Goal: Task Accomplishment & Management: Manage account settings

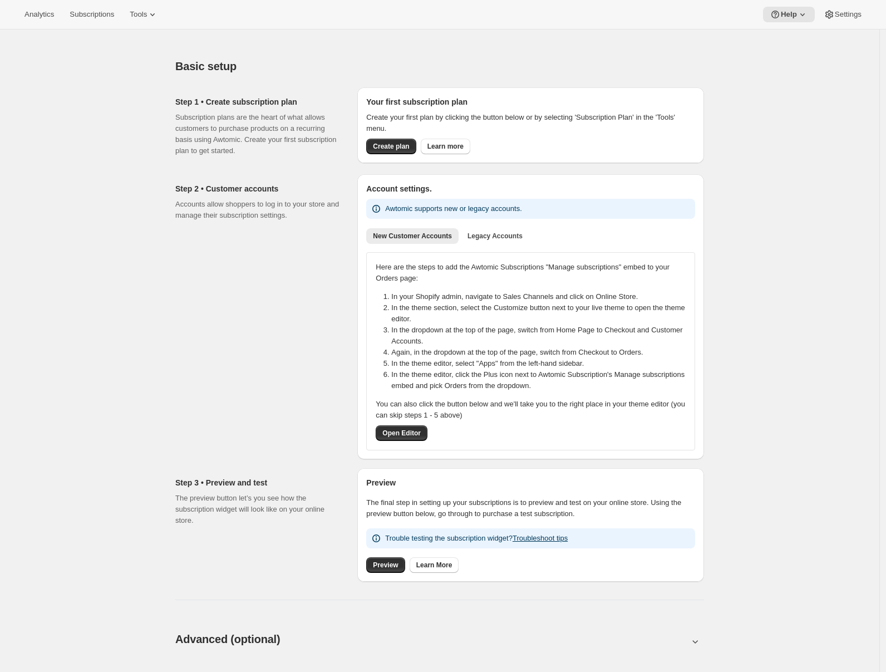
drag, startPoint x: 82, startPoint y: 19, endPoint x: 47, endPoint y: 41, distance: 40.8
click at [51, 22] on div "Analytics Subscriptions Tools Help Settings" at bounding box center [443, 14] width 886 height 29
click at [89, 20] on button "Subscriptions" at bounding box center [92, 15] width 58 height 16
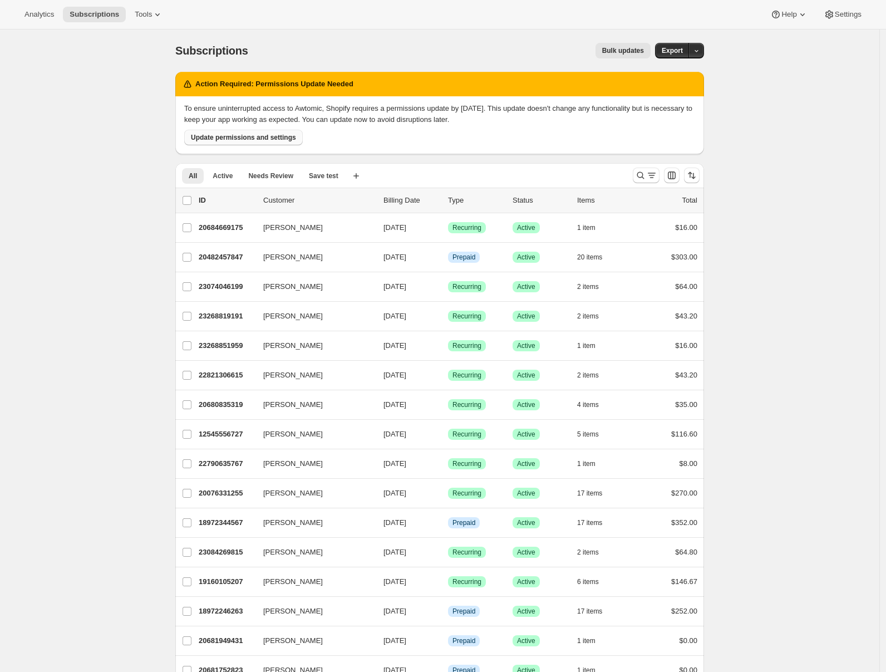
click at [242, 138] on span "Update permissions and settings" at bounding box center [243, 137] width 105 height 9
